Goal: Task Accomplishment & Management: Use online tool/utility

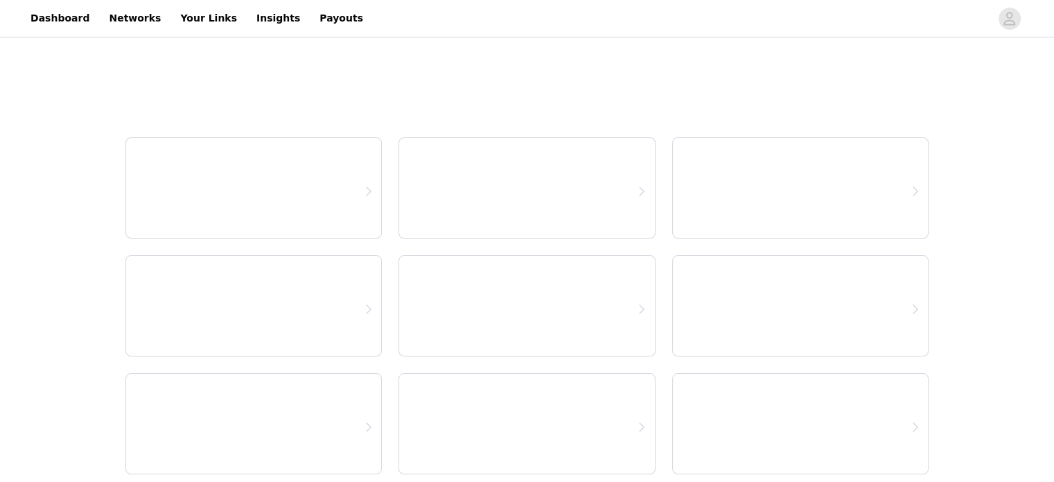
select select "12"
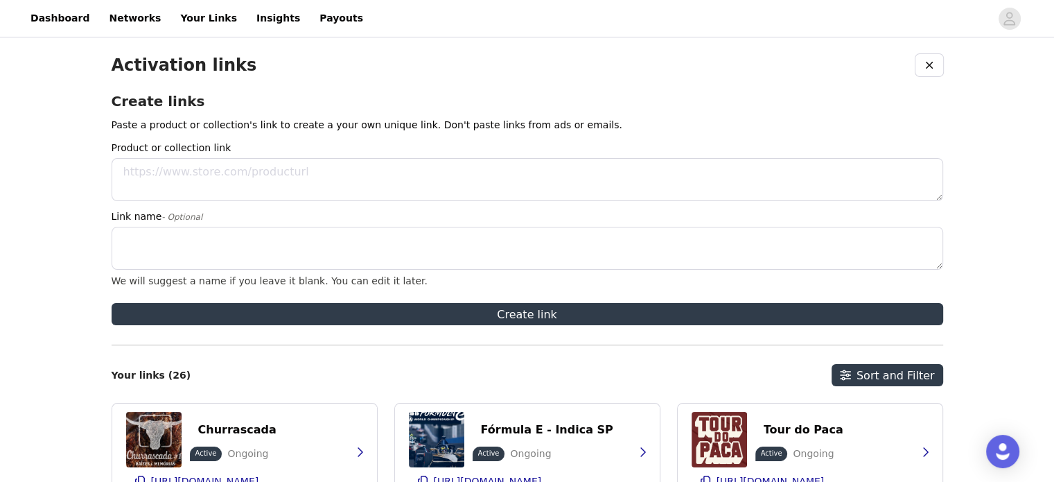
click at [830, 87] on div "Activation links Create links Paste a product or collection's link to create a …" at bounding box center [528, 464] width 832 height 820
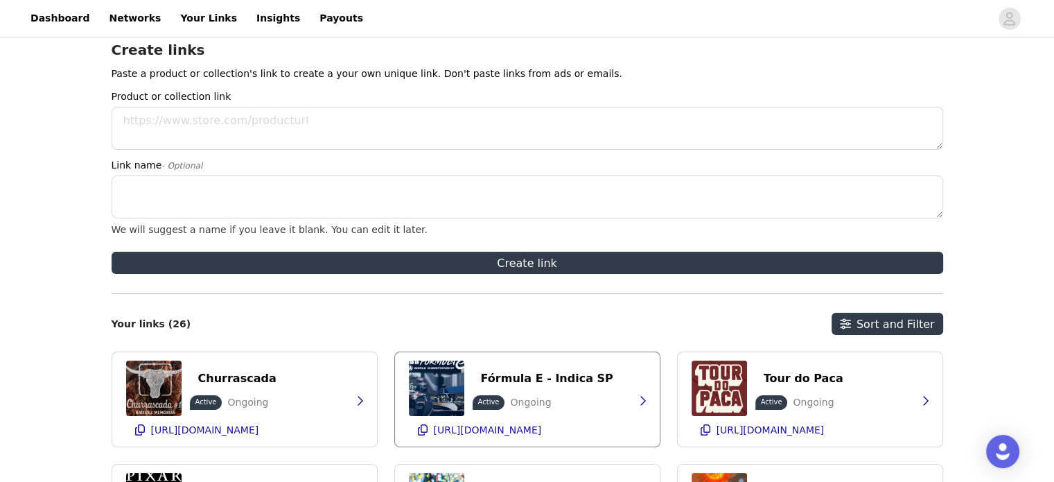
scroll to position [50, 0]
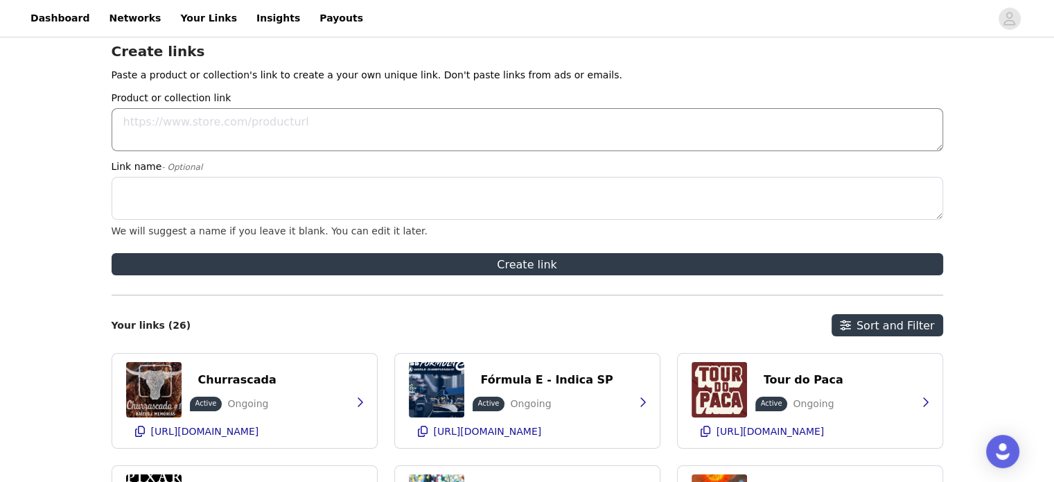
paste textarea "[URL][DOMAIN_NAME]"
click at [223, 121] on textarea "[URL][DOMAIN_NAME]" at bounding box center [528, 129] width 832 height 43
type textarea "[URL][DOMAIN_NAME]"
click at [169, 193] on textarea "Link name - Optional" at bounding box center [528, 198] width 832 height 43
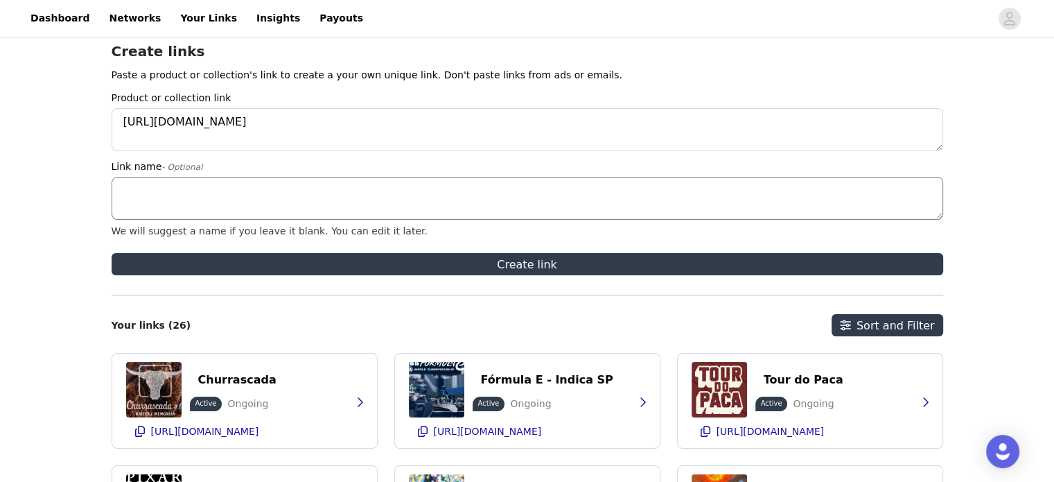
type textarea "Ç"
type textarea "l"
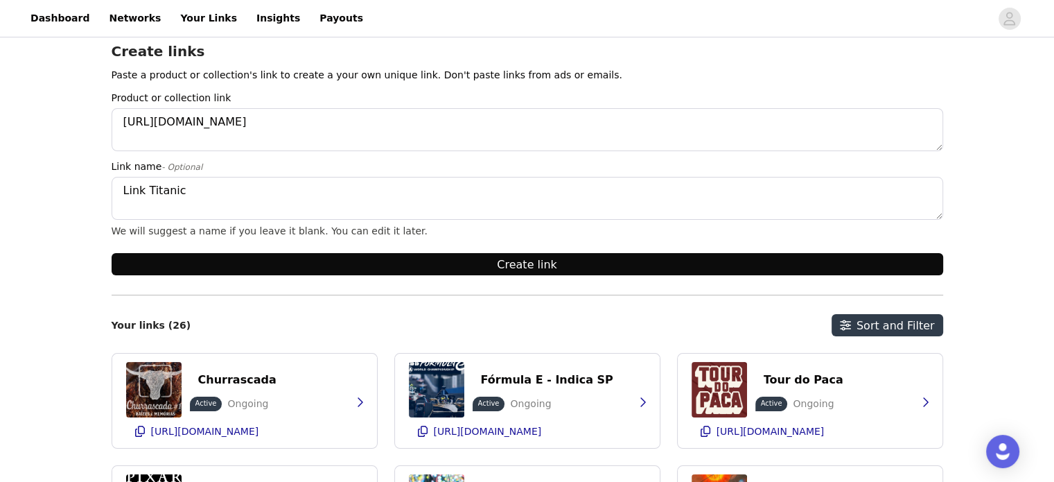
type textarea "Link Titanic"
click at [251, 262] on button "Create link" at bounding box center [528, 264] width 832 height 22
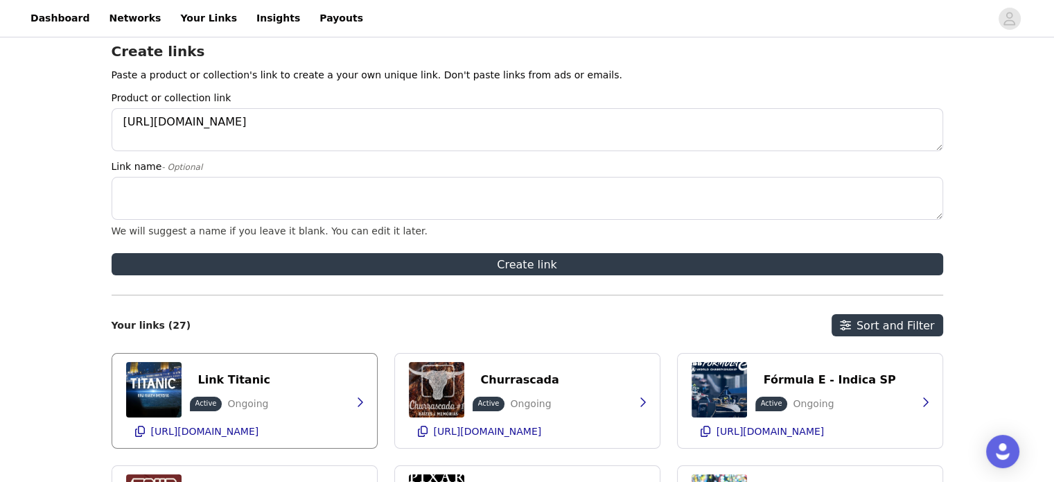
scroll to position [168, 0]
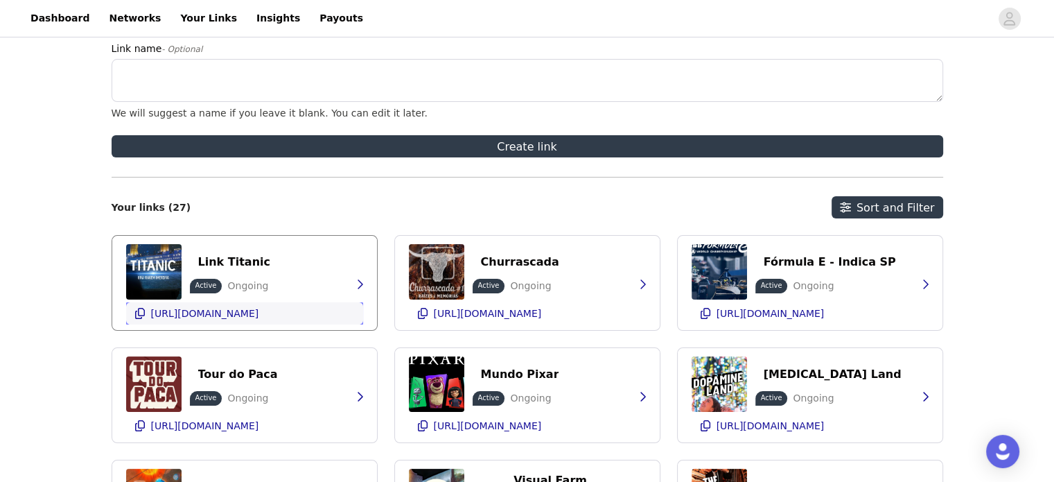
click at [259, 315] on p "[URL][DOMAIN_NAME]" at bounding box center [205, 313] width 108 height 11
click at [856, 7] on div at bounding box center [681, 18] width 619 height 31
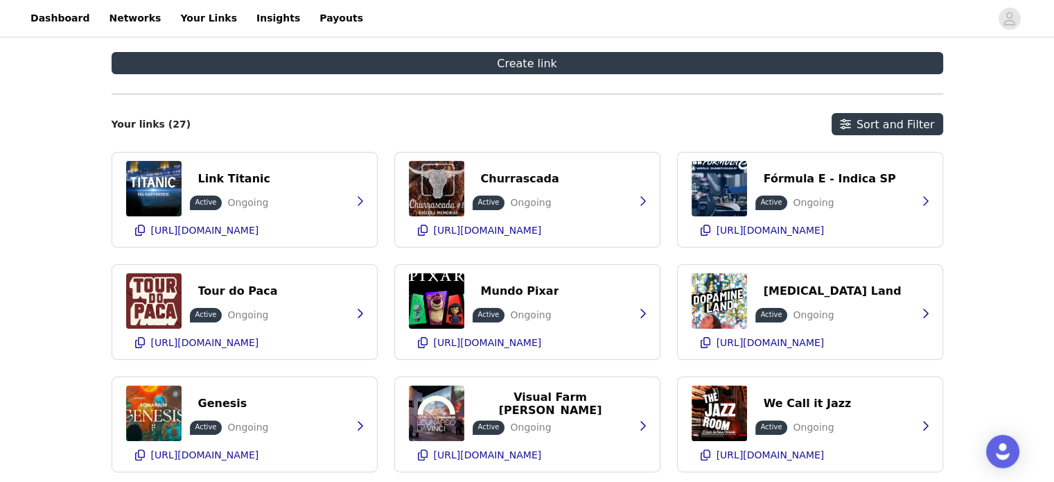
scroll to position [260, 0]
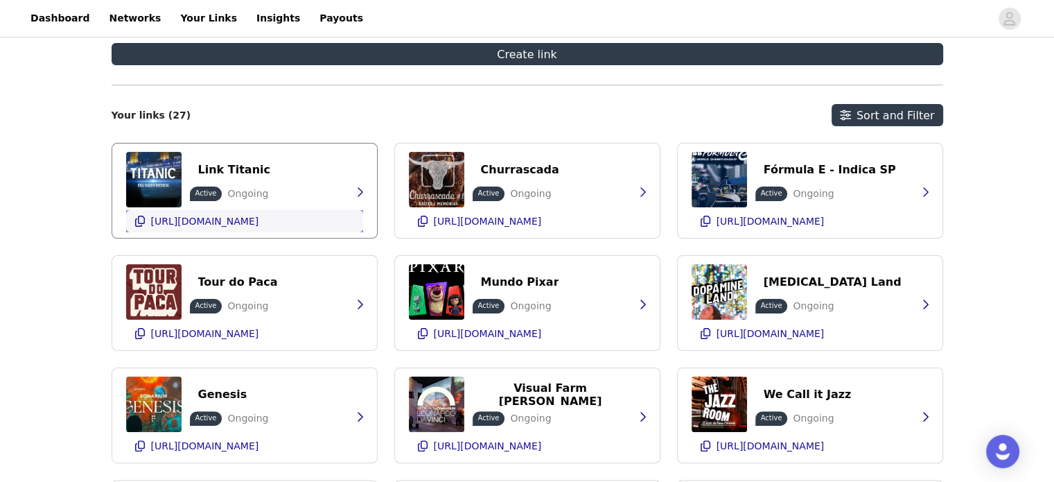
click at [259, 222] on p "[URL][DOMAIN_NAME]" at bounding box center [205, 221] width 108 height 11
click at [965, 177] on div "Activation links Create links Paste a product or collection's link to create a …" at bounding box center [527, 223] width 1054 height 887
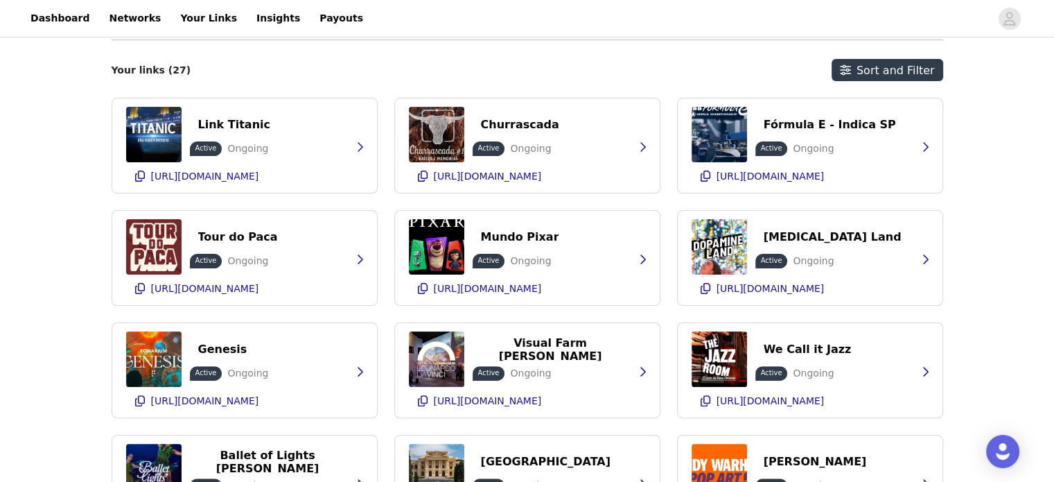
scroll to position [445, 0]
